Goal: Find specific page/section: Find specific page/section

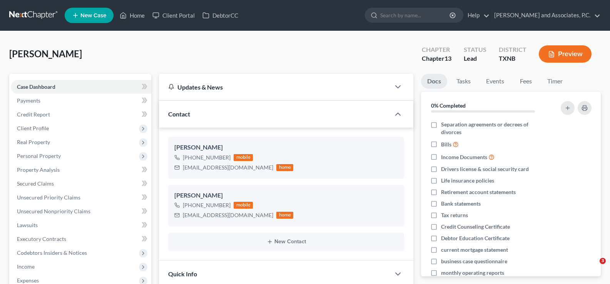
select select "0"
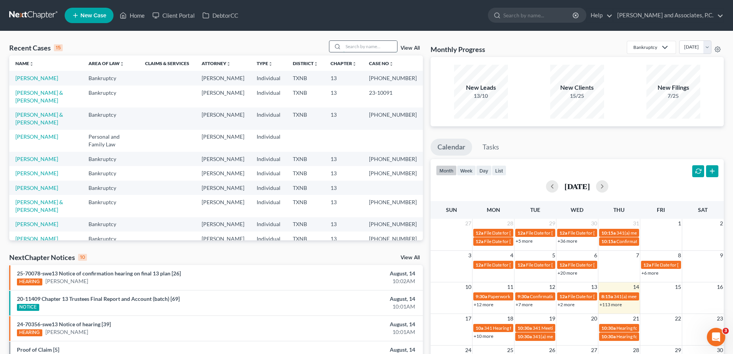
click at [348, 48] on input "search" at bounding box center [370, 46] width 54 height 11
click at [353, 47] on input "search" at bounding box center [370, 46] width 54 height 11
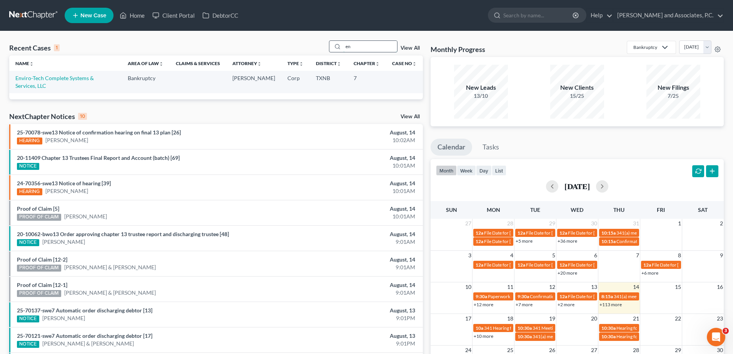
type input "e"
